Goal: Transaction & Acquisition: Purchase product/service

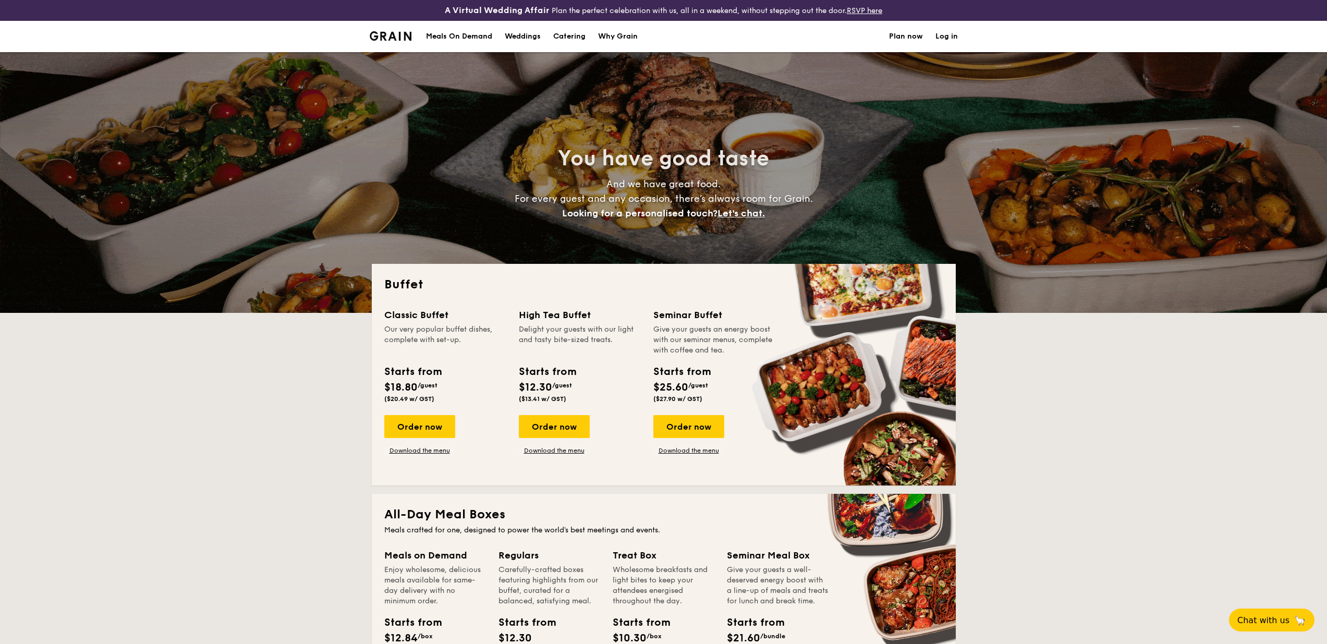
select select
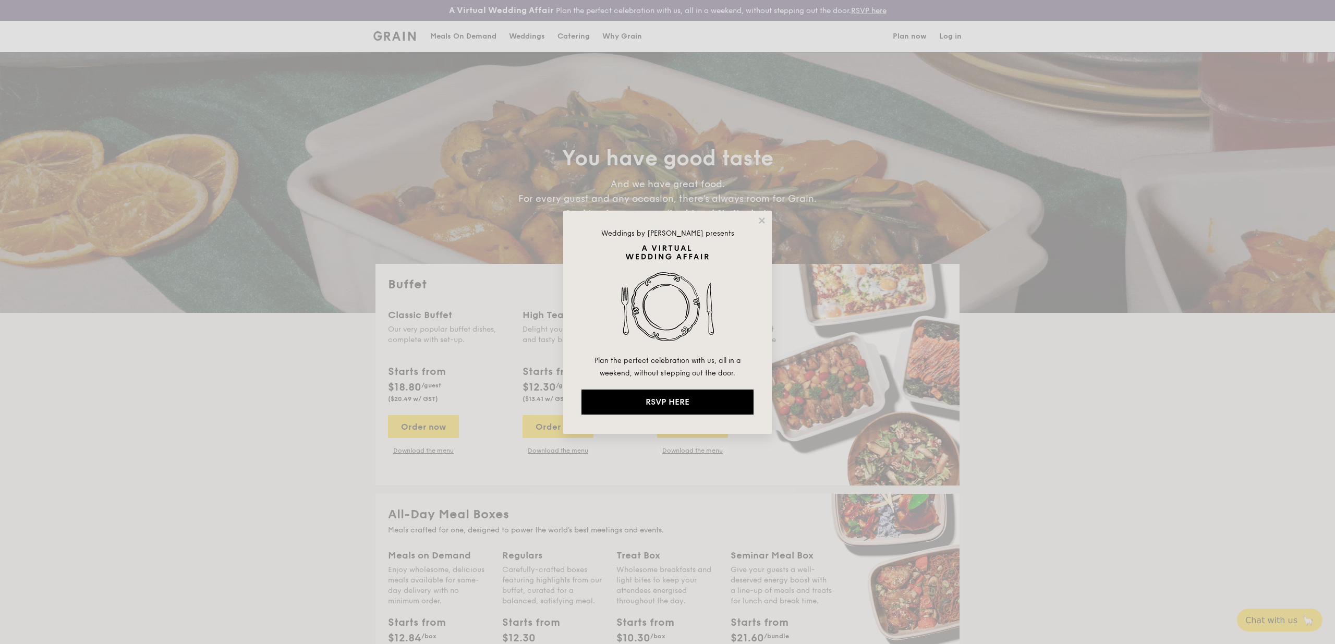
click at [759, 226] on div "Weddings by [PERSON_NAME] presents Plan the perfect celebration with us, all in…" at bounding box center [667, 322] width 209 height 223
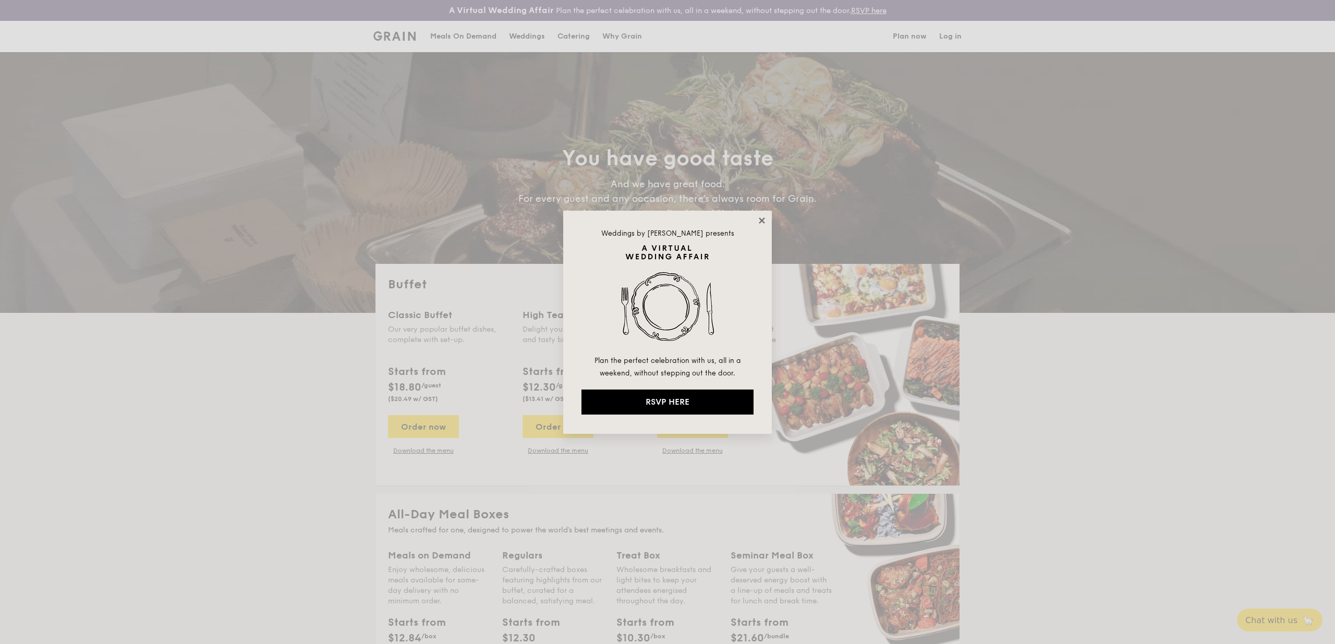
click at [761, 219] on icon at bounding box center [762, 220] width 6 height 6
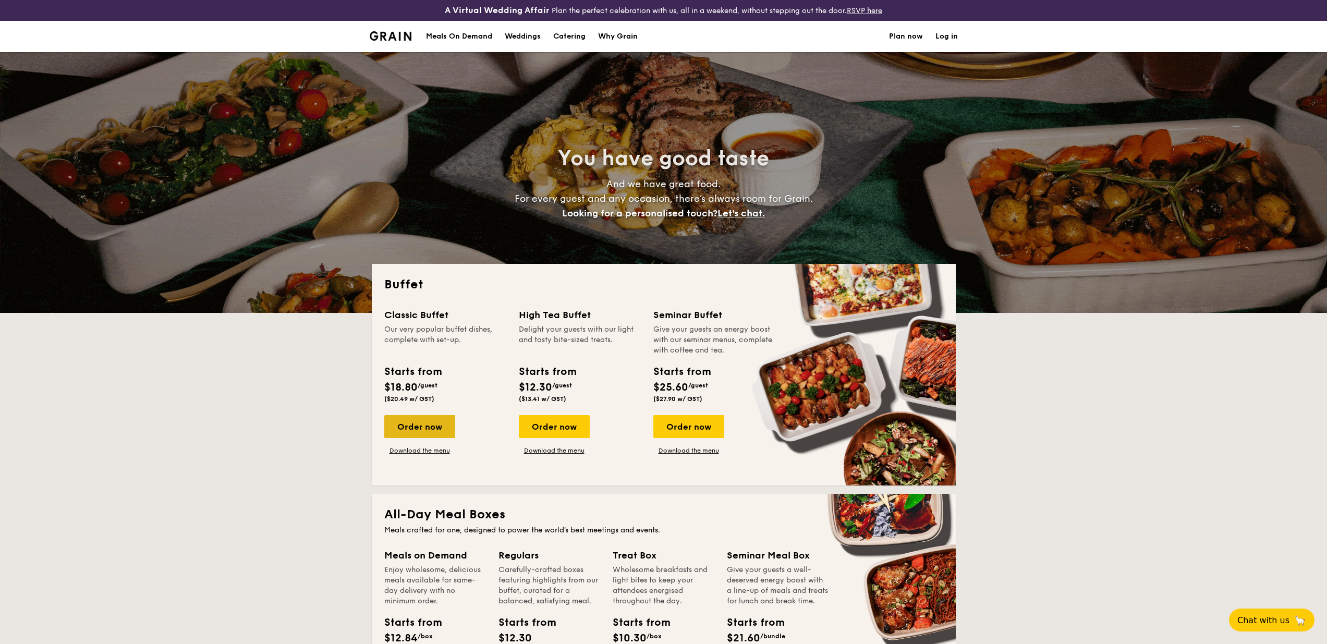
click at [409, 416] on div "Order now" at bounding box center [419, 426] width 71 height 23
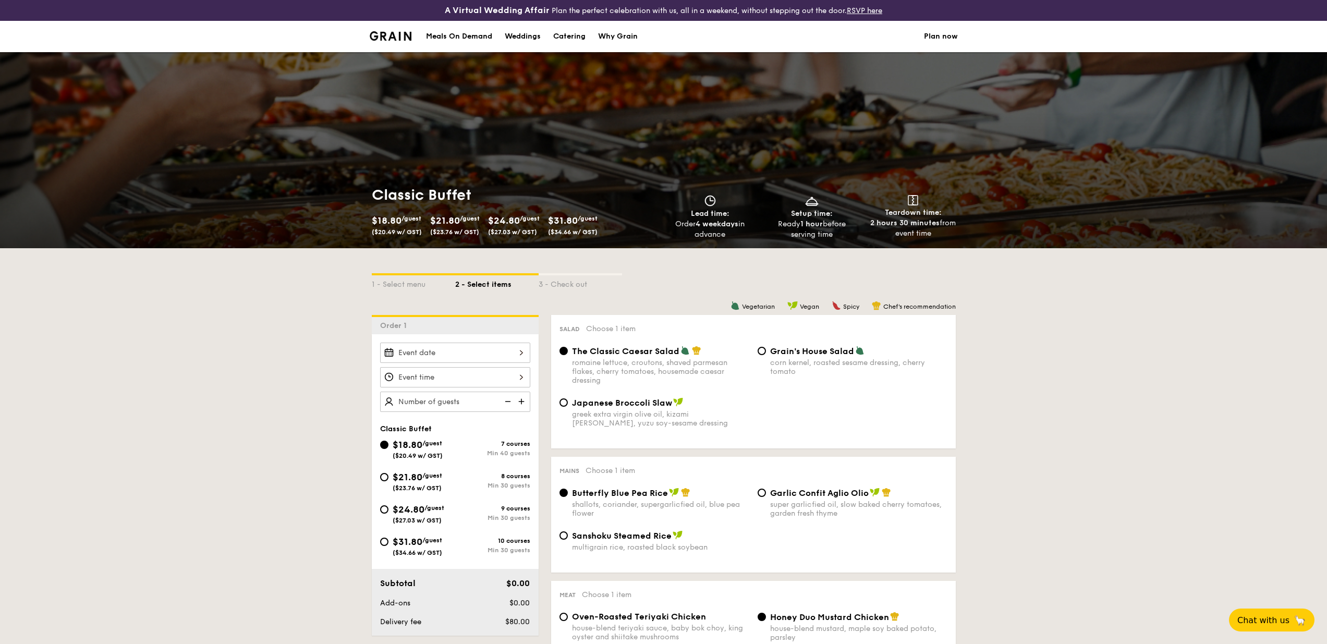
select select
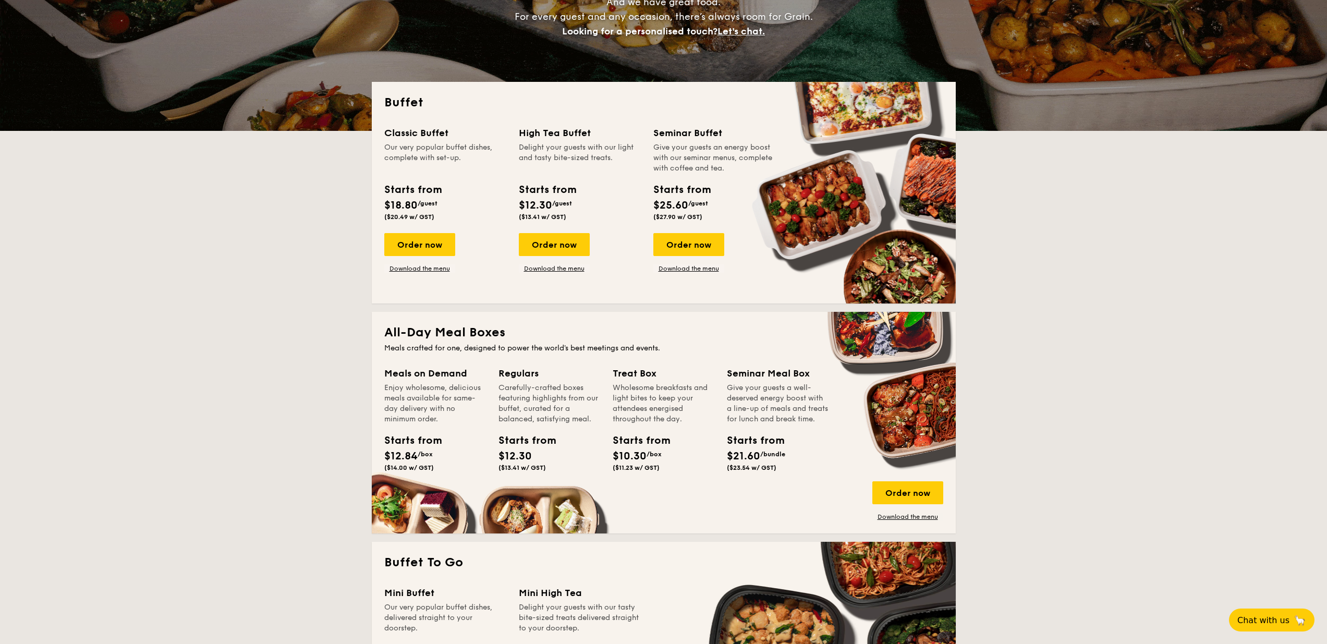
scroll to position [330, 0]
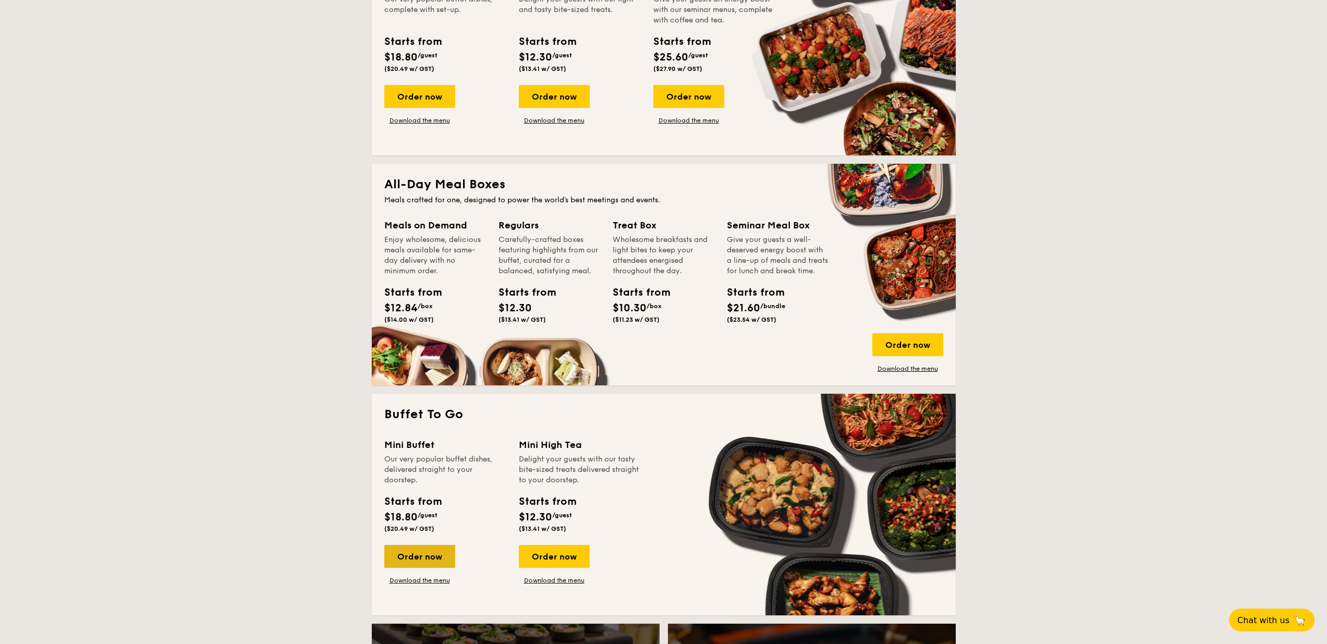
click at [434, 556] on div "Order now" at bounding box center [419, 556] width 71 height 23
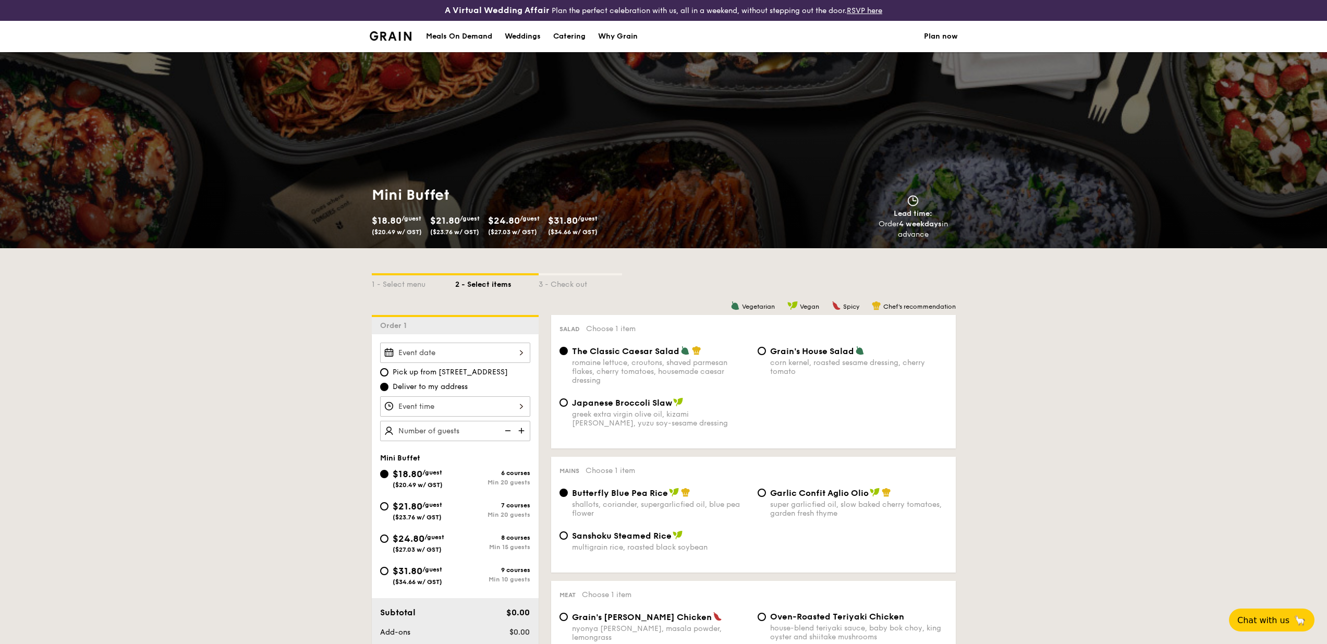
click at [435, 570] on span "/guest" at bounding box center [432, 569] width 20 height 7
click at [389, 570] on input "$31.80 /guest ($34.66 w/ GST) 9 courses Min 10 guests" at bounding box center [384, 571] width 8 height 8
radio input "true"
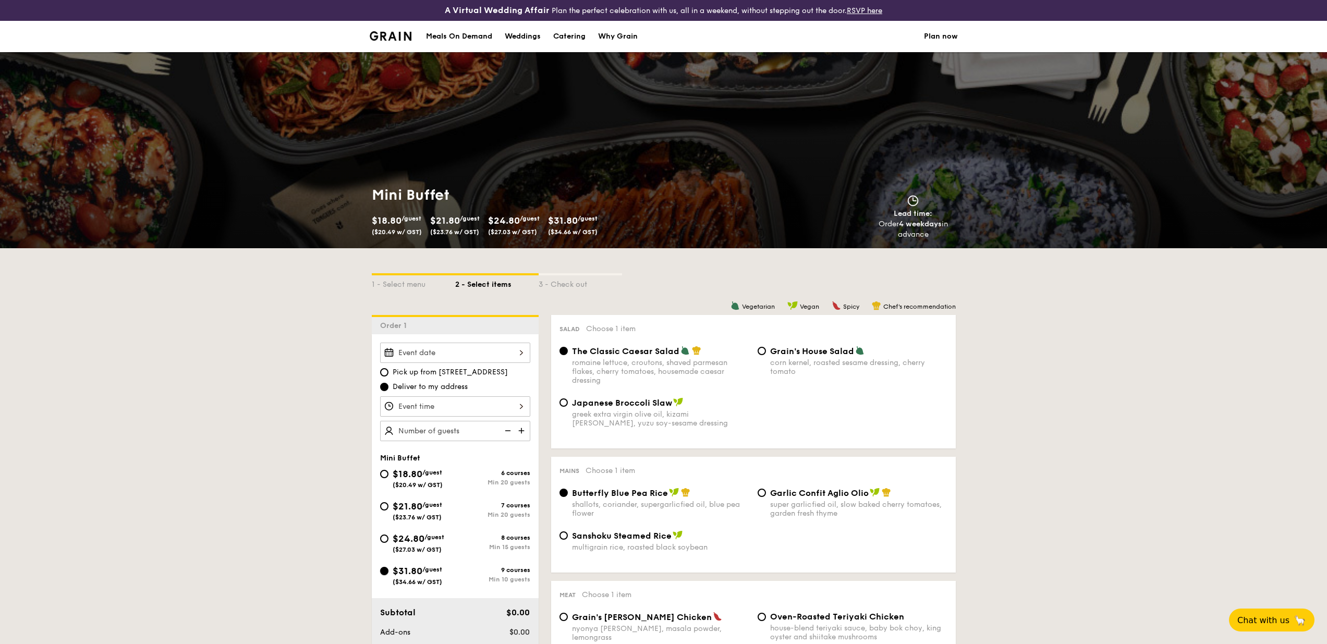
radio input "false"
radio input "true"
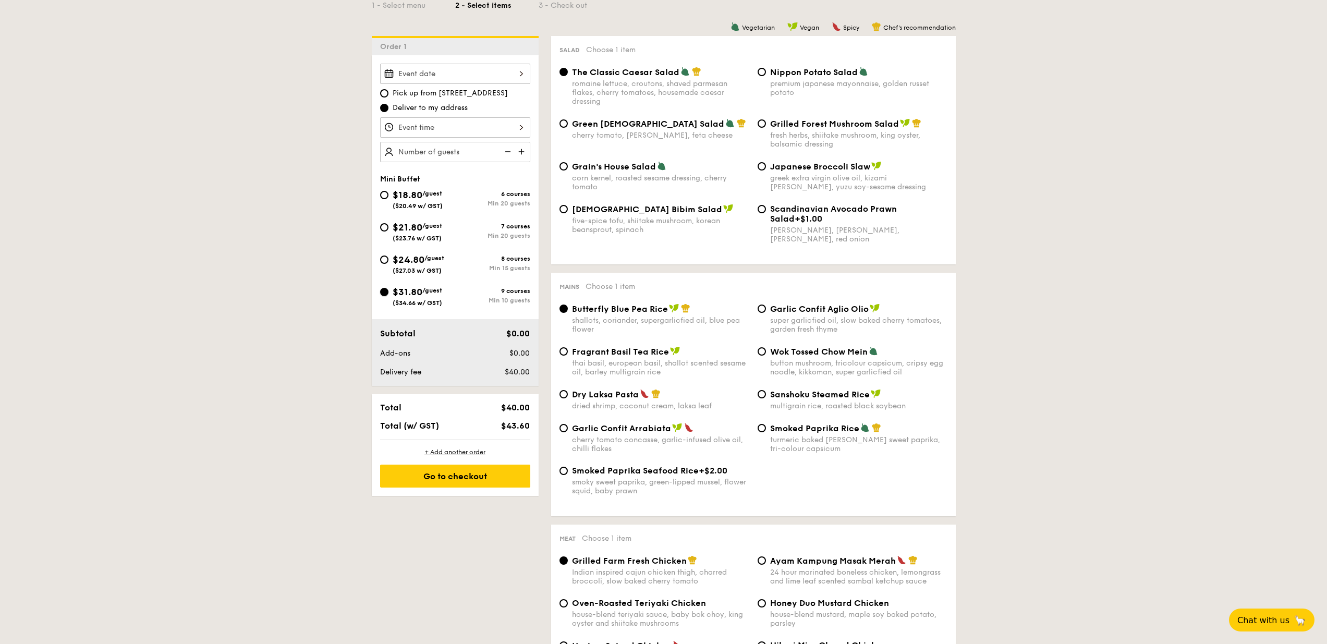
scroll to position [275, 0]
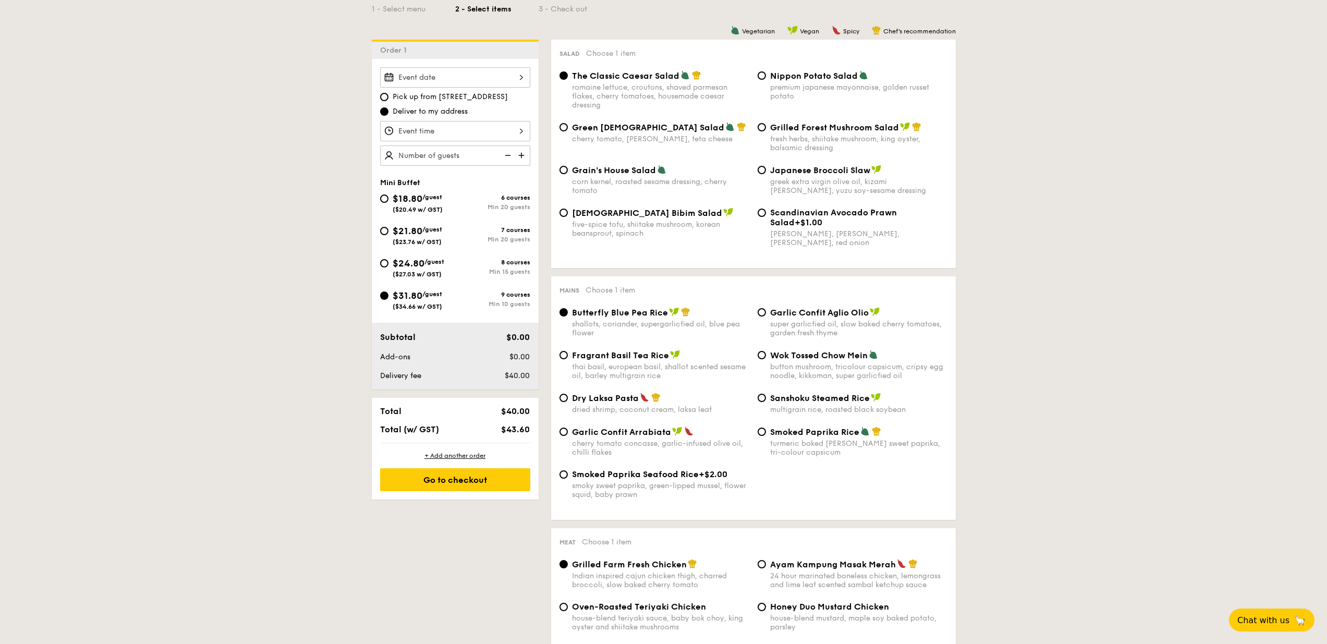
click at [523, 155] on img at bounding box center [523, 156] width 16 height 20
click at [508, 156] on img at bounding box center [507, 156] width 16 height 20
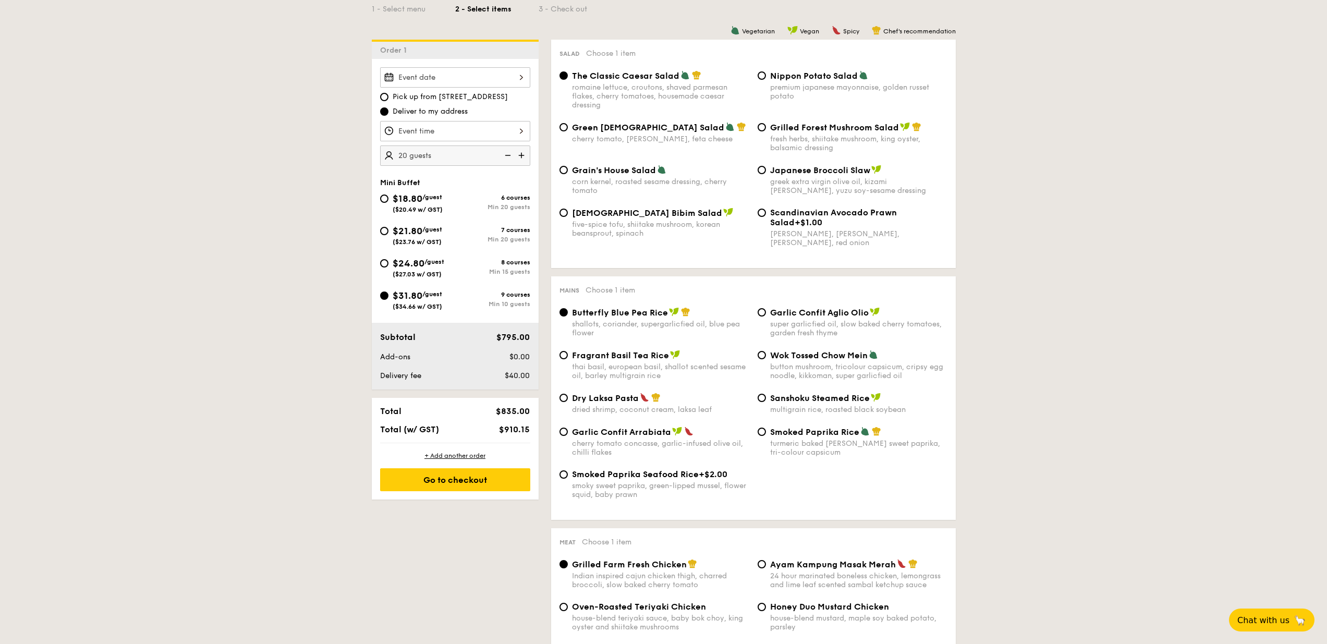
click at [508, 156] on img at bounding box center [507, 156] width 16 height 20
click at [507, 156] on img at bounding box center [507, 156] width 16 height 20
type input "10 guests"
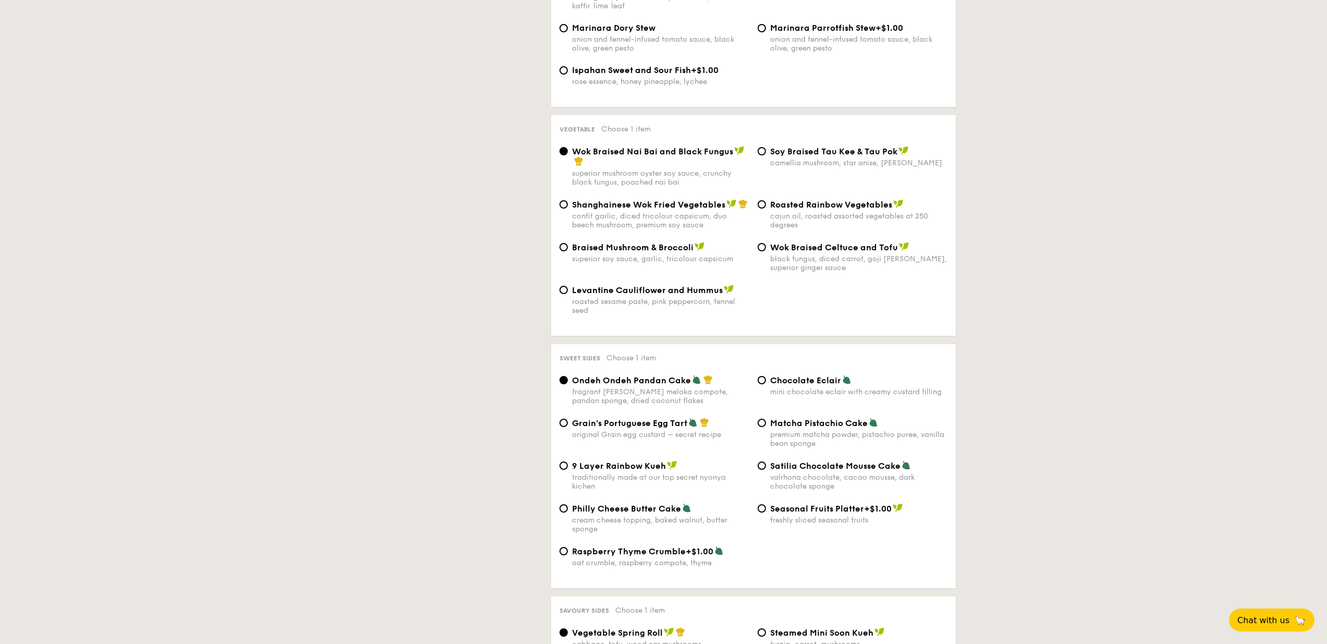
select select
